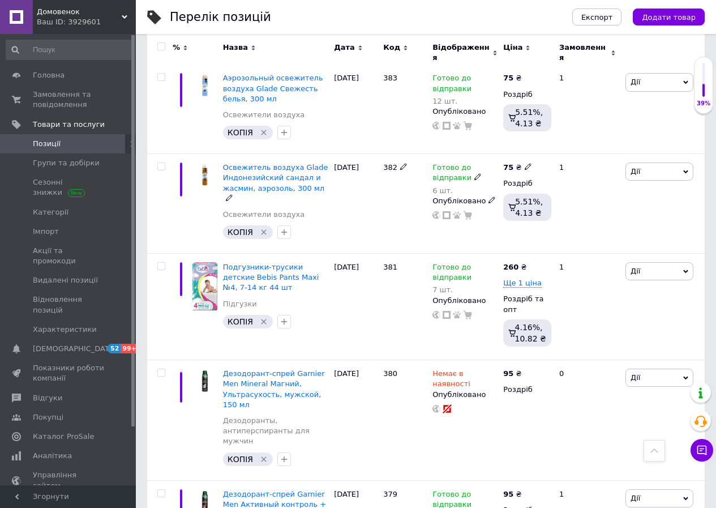
scroll to position [1132, 0]
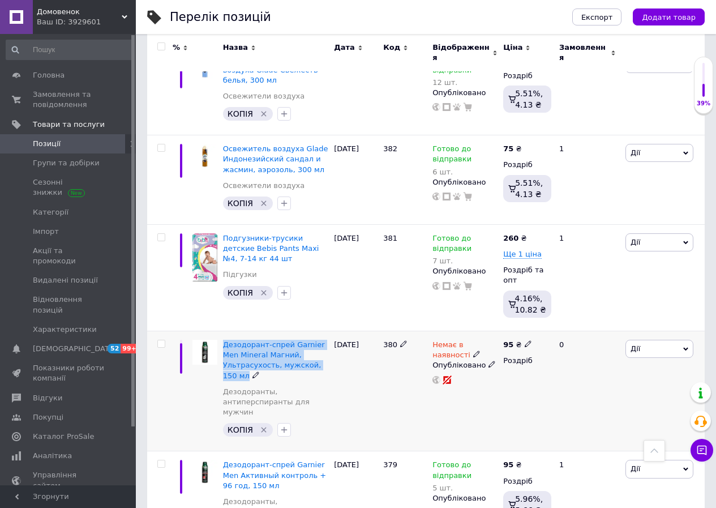
drag, startPoint x: 235, startPoint y: 320, endPoint x: 220, endPoint y: 290, distance: 33.7
click at [220, 331] on div "Дезодорант-спрей Garnier Men Mineral Магний, Ультрасухость, мужской, 150 мл Дез…" at bounding box center [275, 391] width 111 height 120
copy div "Дезодорант-спрей Garnier Men Mineral Магний, Ультрасухость, мужской, 150 мл"
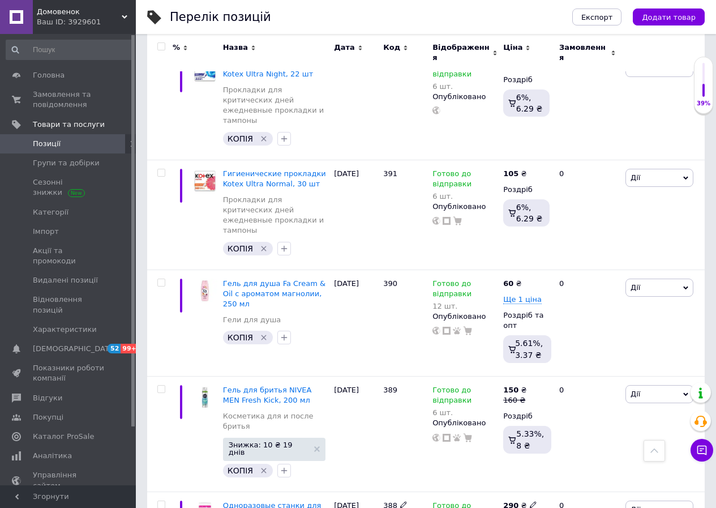
scroll to position [0, 0]
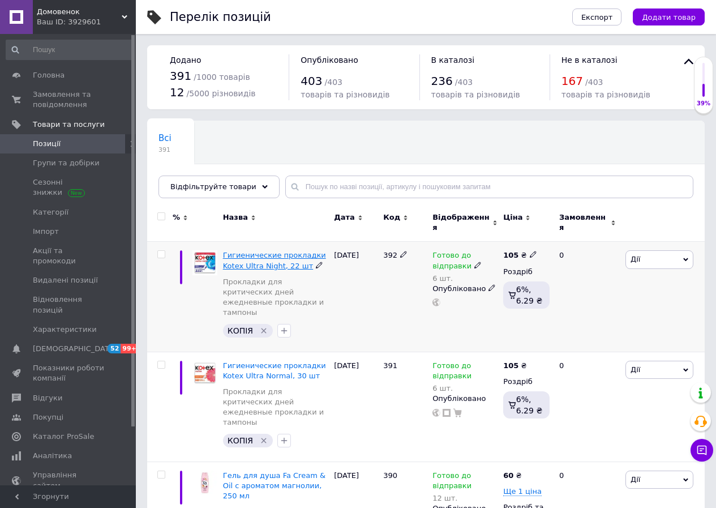
click at [267, 251] on span "Гигиенические прокладки Kotex Ultra Night, 22 шт" at bounding box center [274, 260] width 103 height 19
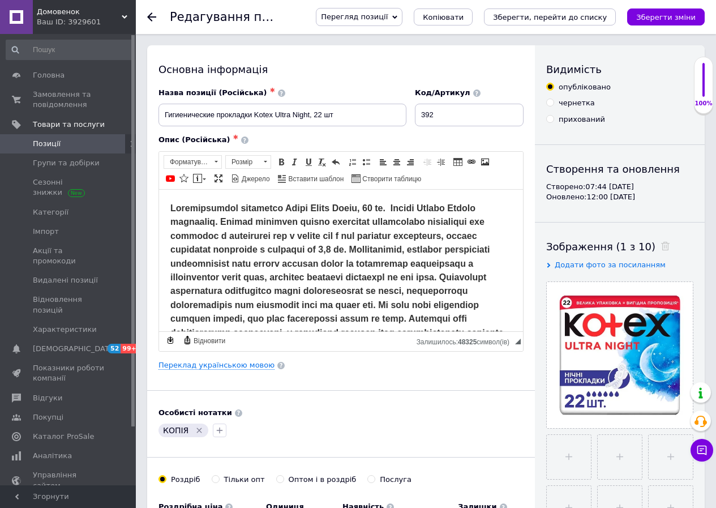
click at [149, 18] on use at bounding box center [151, 16] width 9 height 9
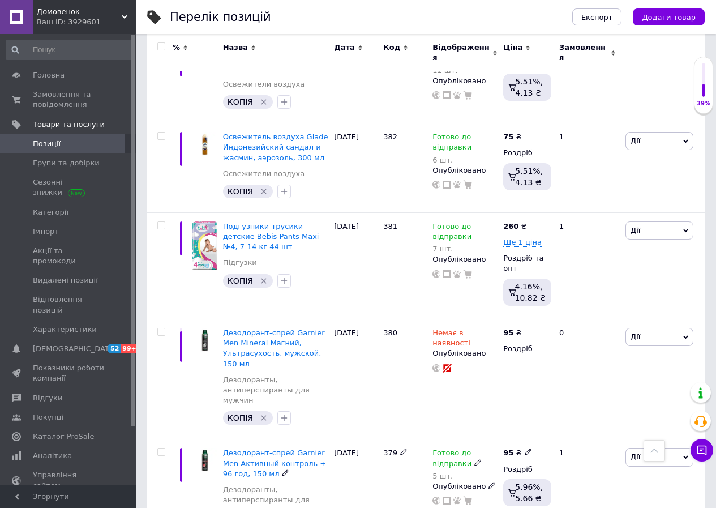
scroll to position [1132, 0]
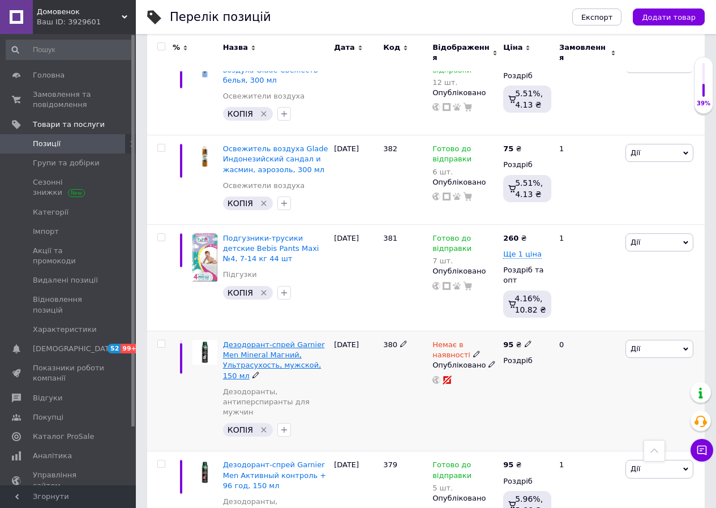
click at [254, 340] on span "Дезодорант-спрей Garnier Men Mineral Магний, Ультрасухость, мужской, 150 мл" at bounding box center [274, 360] width 102 height 40
